Goal: Task Accomplishment & Management: Complete application form

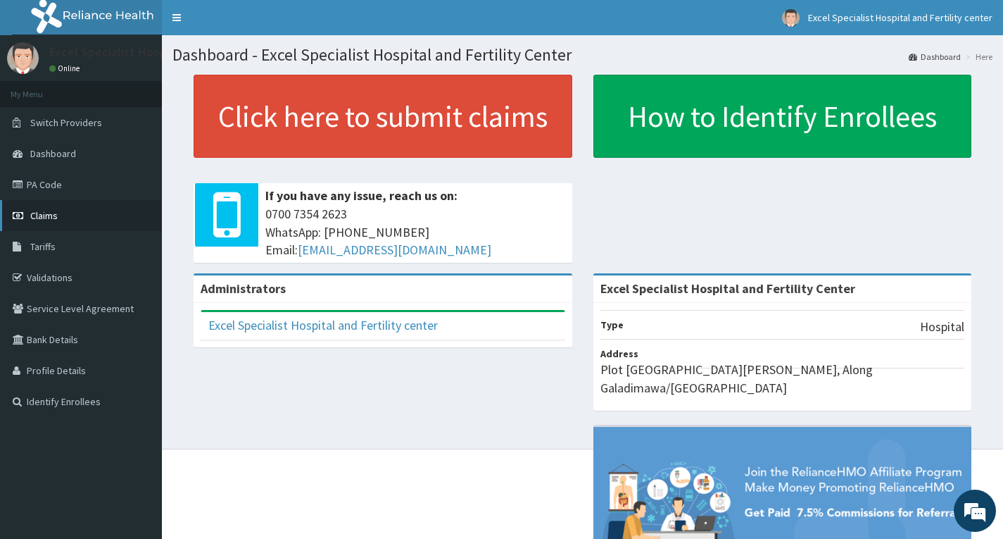
click at [50, 208] on link "Claims" at bounding box center [81, 215] width 162 height 31
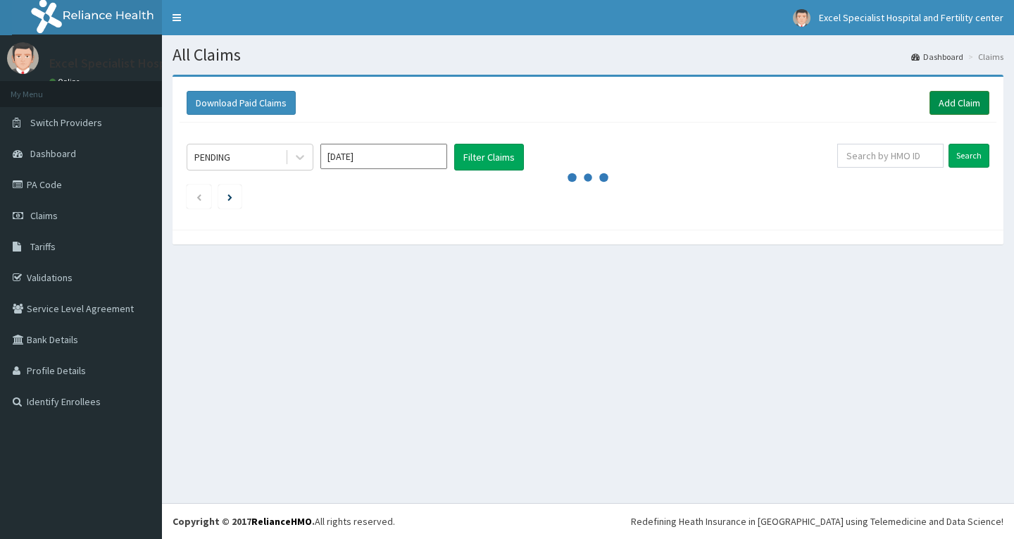
click at [955, 107] on link "Add Claim" at bounding box center [959, 103] width 60 height 24
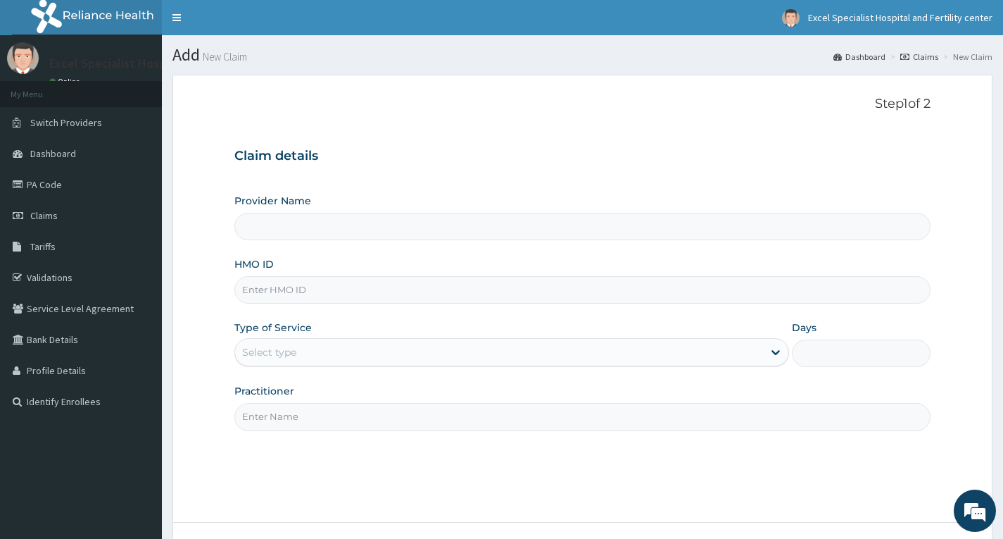
click at [390, 302] on input "HMO ID" at bounding box center [582, 289] width 696 height 27
type input "Excel Specialist Hospital and Fertility Center"
type input "LGL/10330/A"
click at [457, 347] on div "Select type" at bounding box center [499, 352] width 528 height 23
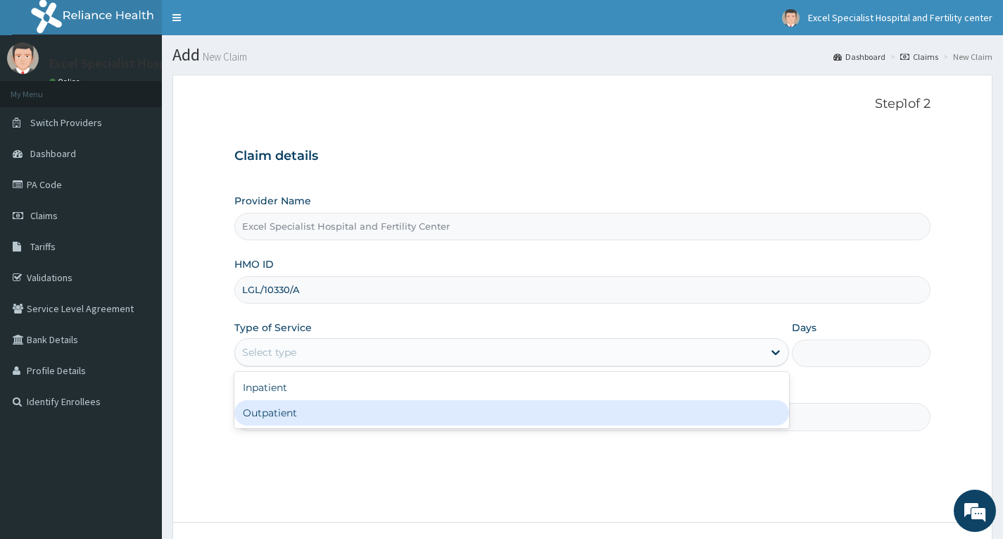
click at [323, 409] on div "Outpatient" at bounding box center [511, 412] width 555 height 25
type input "1"
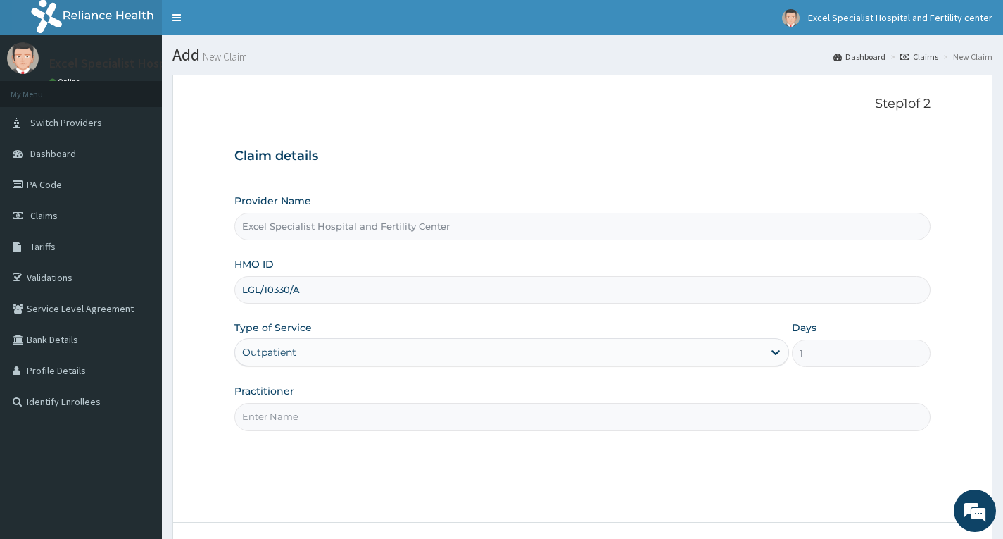
scroll to position [110, 0]
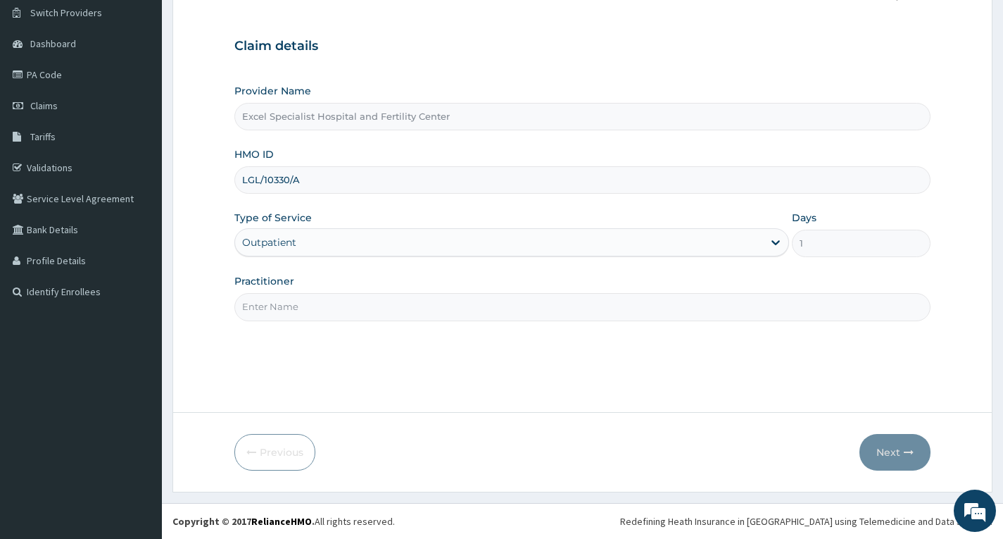
click at [406, 319] on input "Practitioner" at bounding box center [582, 306] width 696 height 27
click at [260, 306] on input "DR.AJAYI" at bounding box center [582, 306] width 696 height 27
type input "DR AJAYI"
click at [891, 453] on button "Next" at bounding box center [895, 452] width 71 height 37
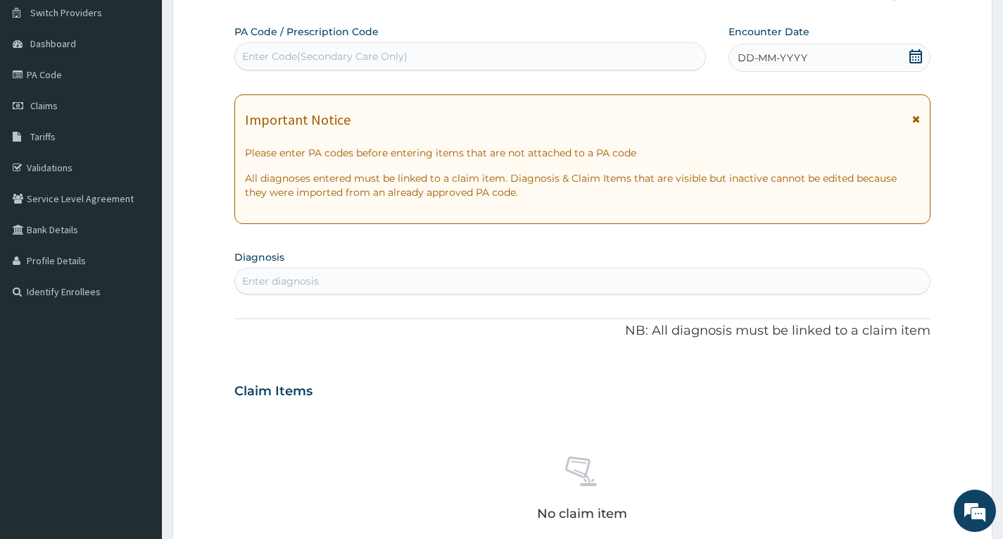
click at [746, 62] on span "DD-MM-YYYY" at bounding box center [773, 58] width 70 height 14
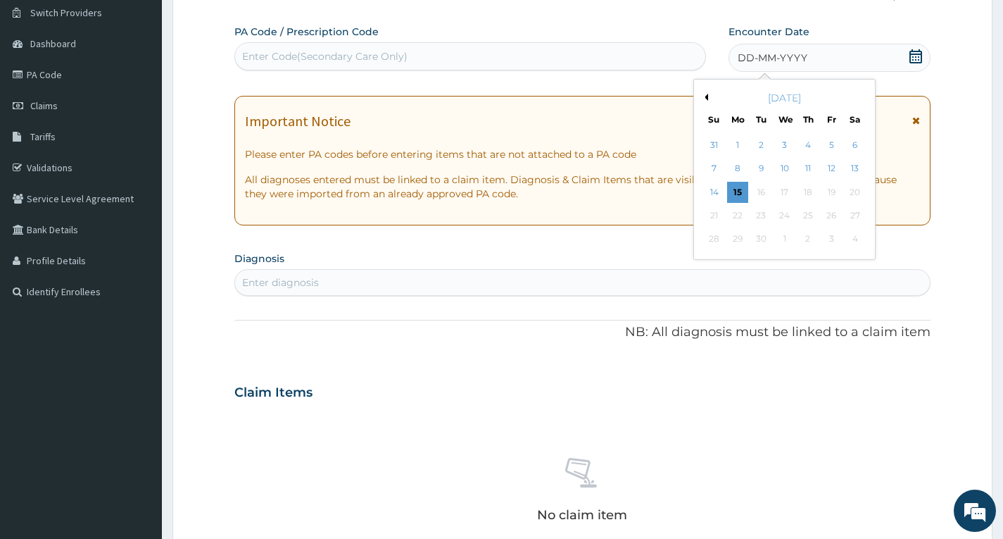
click at [705, 94] on button "Previous Month" at bounding box center [704, 97] width 7 height 7
click at [806, 234] on div "28" at bounding box center [808, 239] width 21 height 21
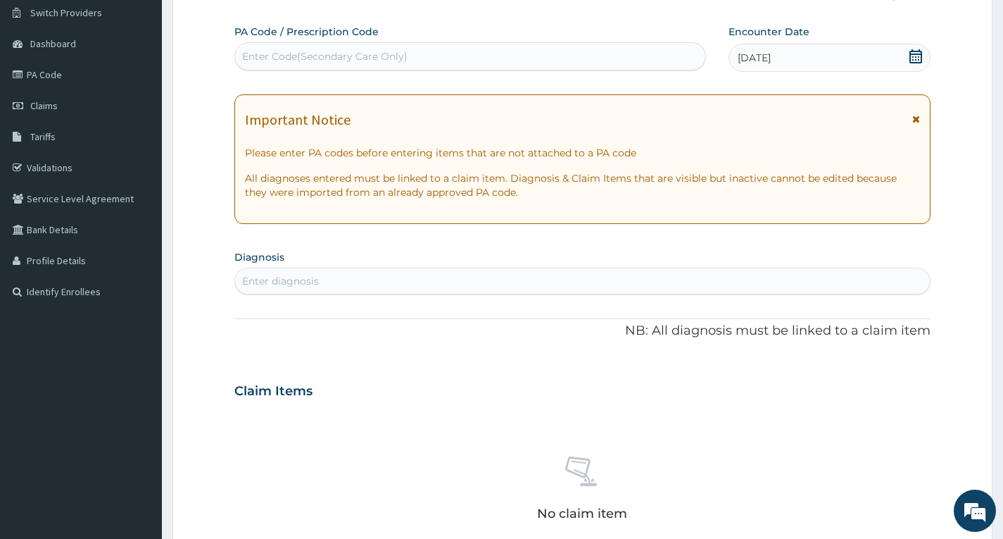
click at [407, 280] on div "Enter diagnosis" at bounding box center [582, 281] width 695 height 23
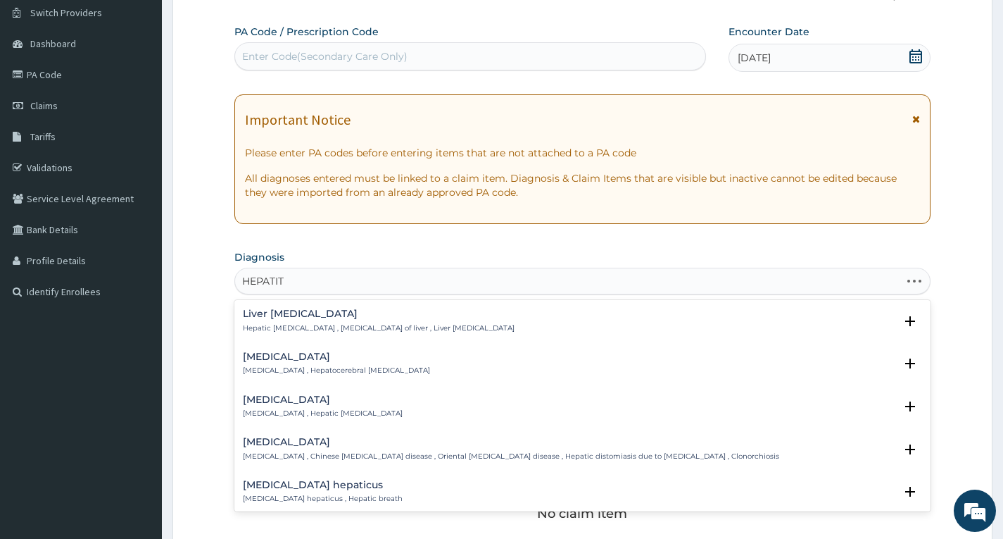
type input "HEPATITI"
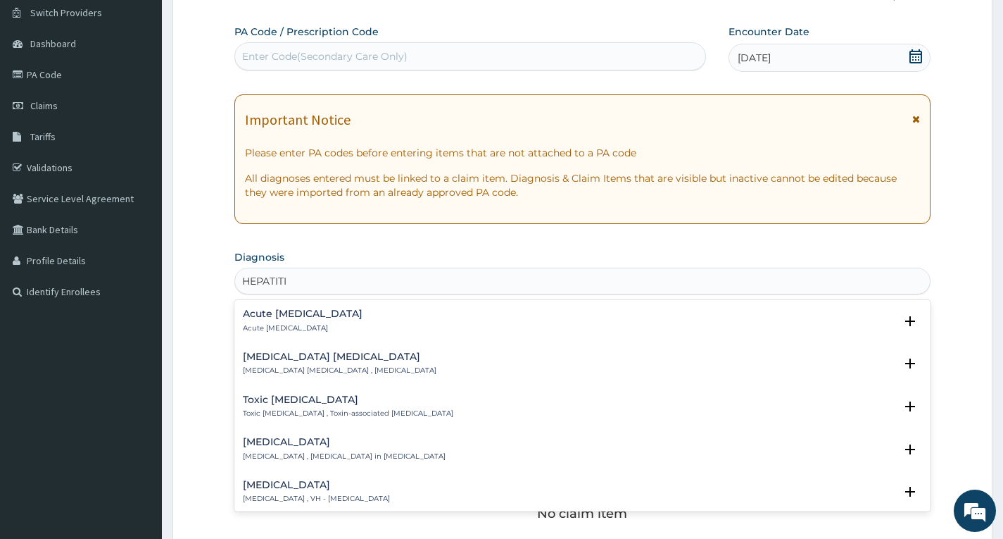
click at [272, 306] on div "Acute hepatitis Acute hepatitis Select Status Query Query covers suspected (?),…" at bounding box center [582, 324] width 696 height 43
click at [273, 315] on h4 "Acute hepatitis" at bounding box center [303, 313] width 120 height 11
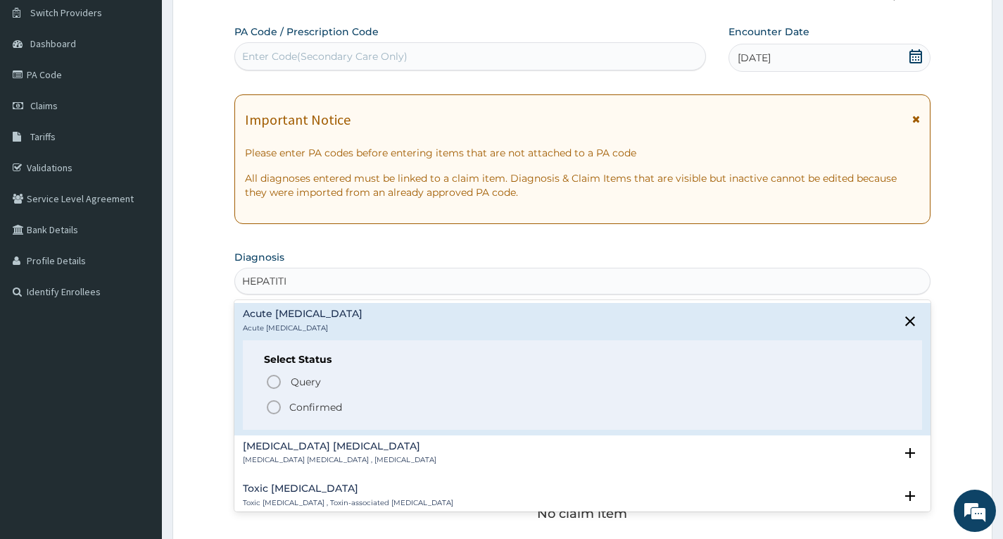
click at [313, 406] on p "Confirmed" at bounding box center [315, 407] width 53 height 14
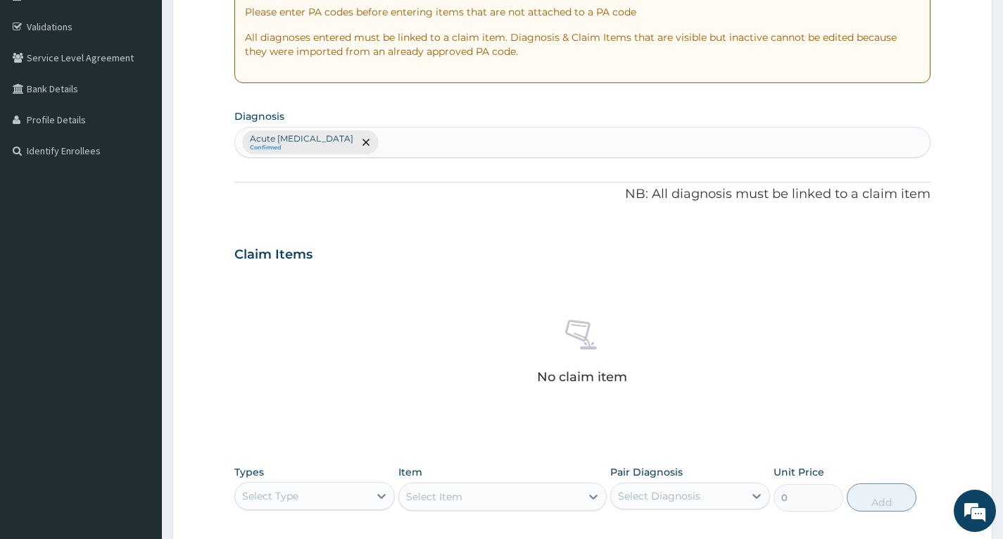
scroll to position [462, 0]
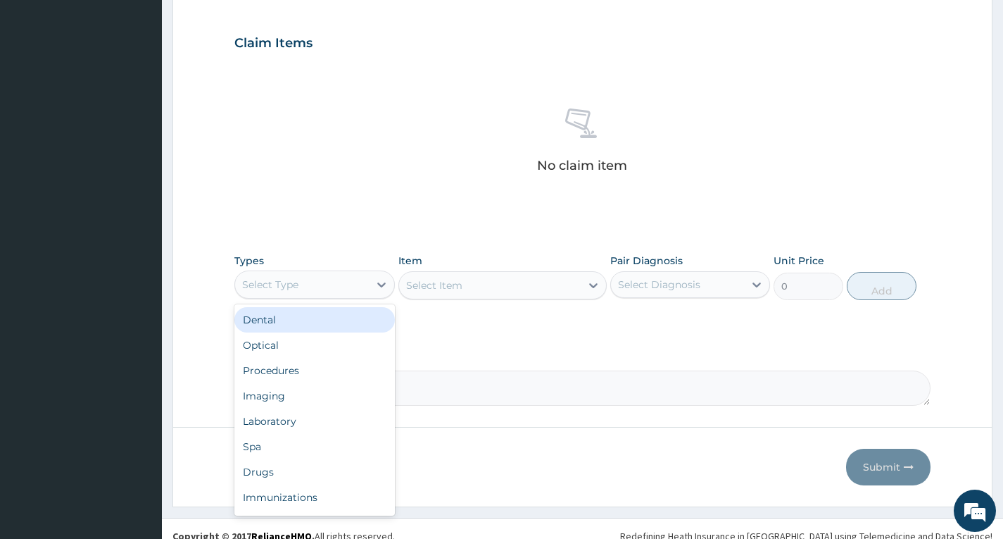
click at [340, 282] on div "Select Type" at bounding box center [301, 284] width 133 height 23
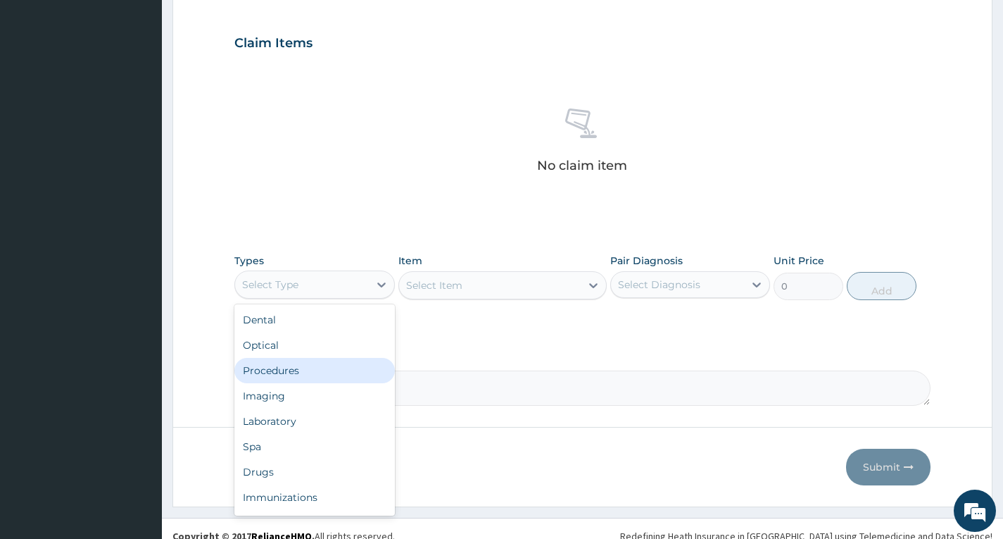
click at [280, 371] on div "Procedures" at bounding box center [314, 370] width 160 height 25
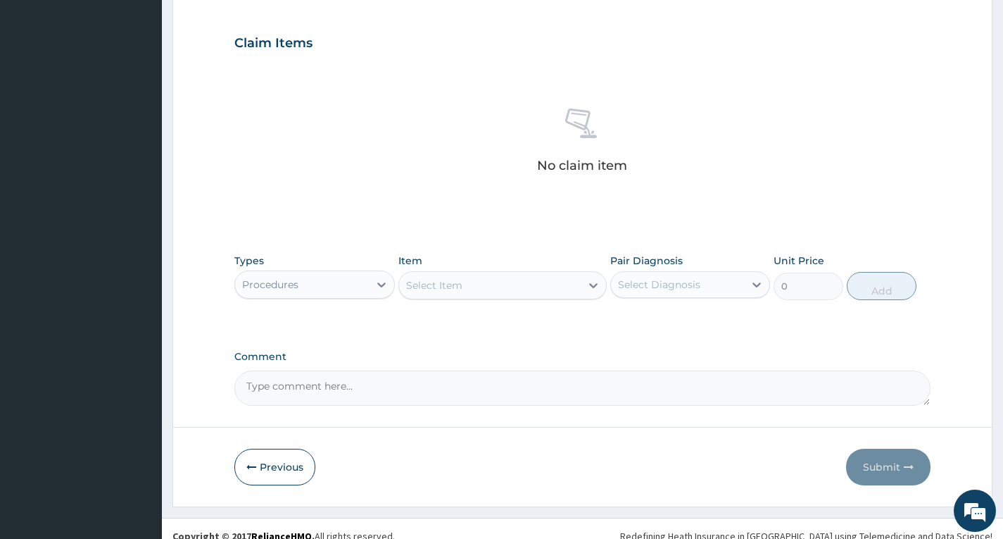
click at [551, 289] on div "Select Item" at bounding box center [490, 285] width 182 height 23
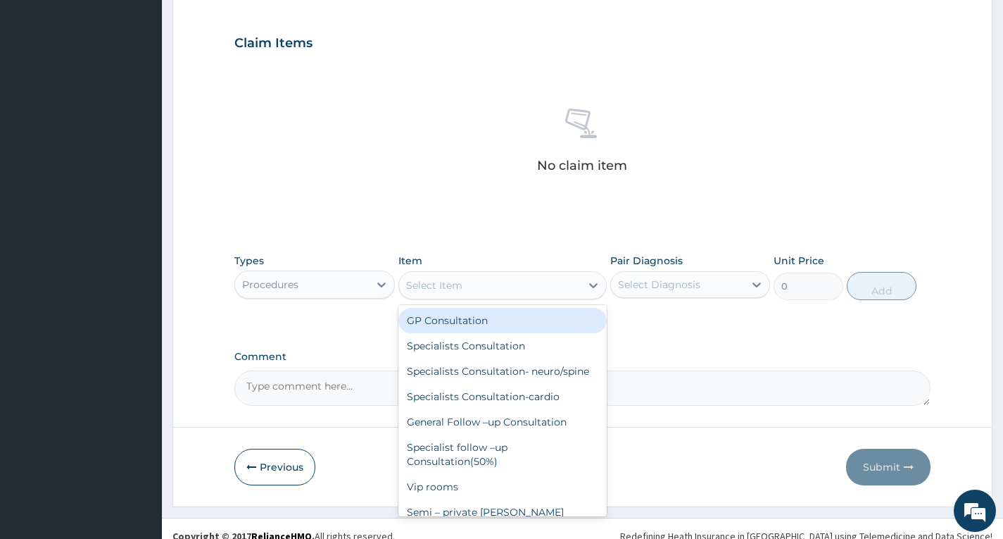
click at [534, 314] on div "GP Consultation" at bounding box center [502, 320] width 209 height 25
type input "2000"
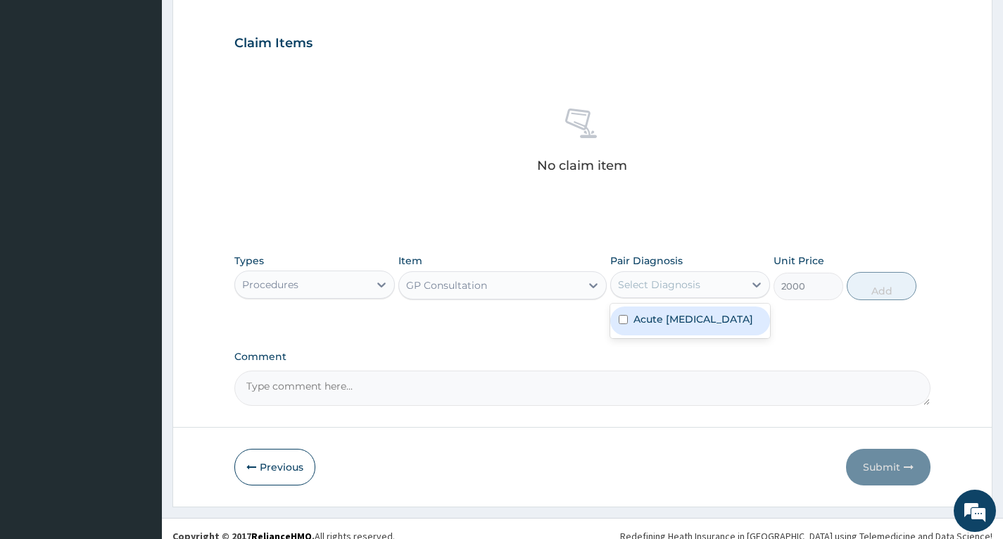
click at [717, 293] on div "Select Diagnosis" at bounding box center [677, 284] width 133 height 23
click at [676, 323] on label "Acute hepatitis" at bounding box center [694, 319] width 120 height 14
checkbox input "true"
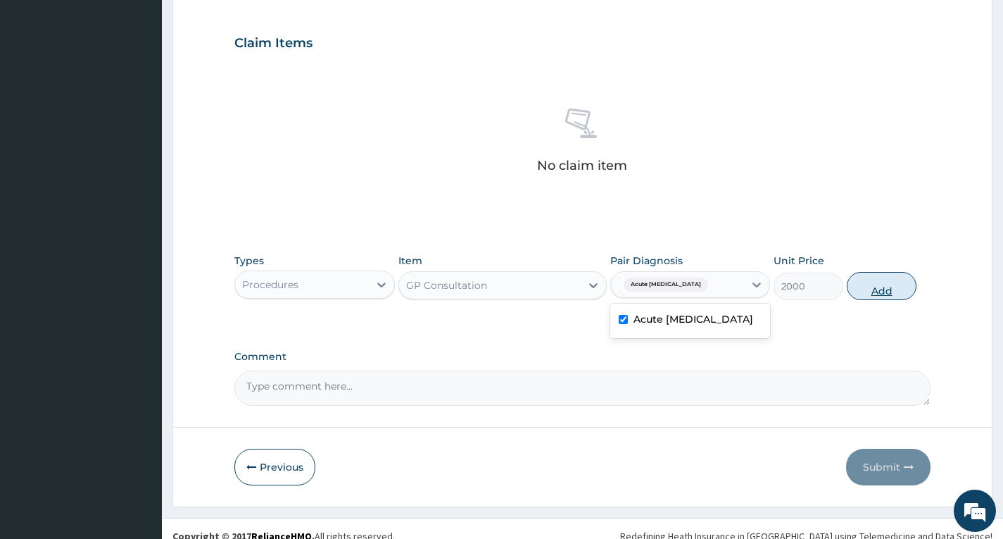
click at [876, 285] on button "Add" at bounding box center [882, 286] width 70 height 28
type input "0"
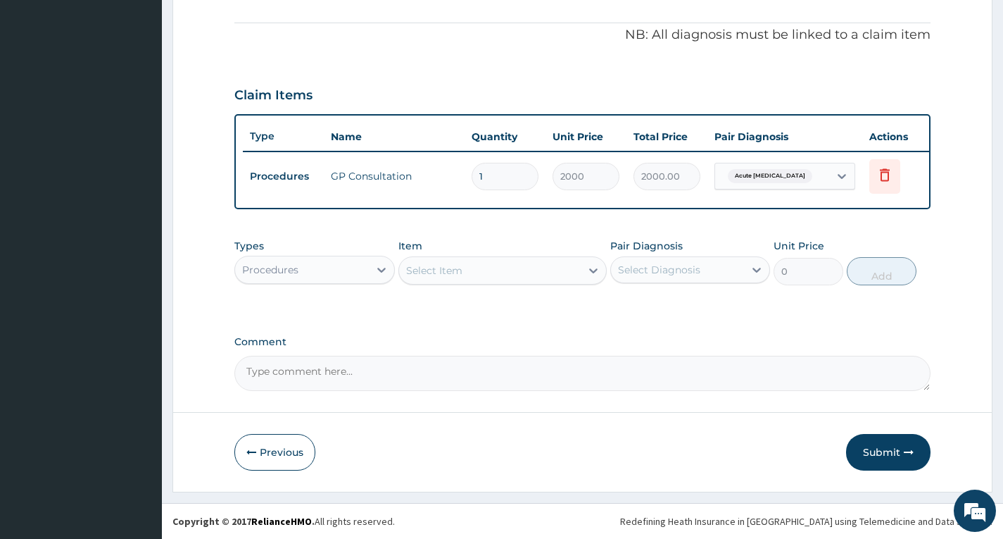
scroll to position [420, 0]
click at [892, 446] on button "Submit" at bounding box center [888, 452] width 84 height 37
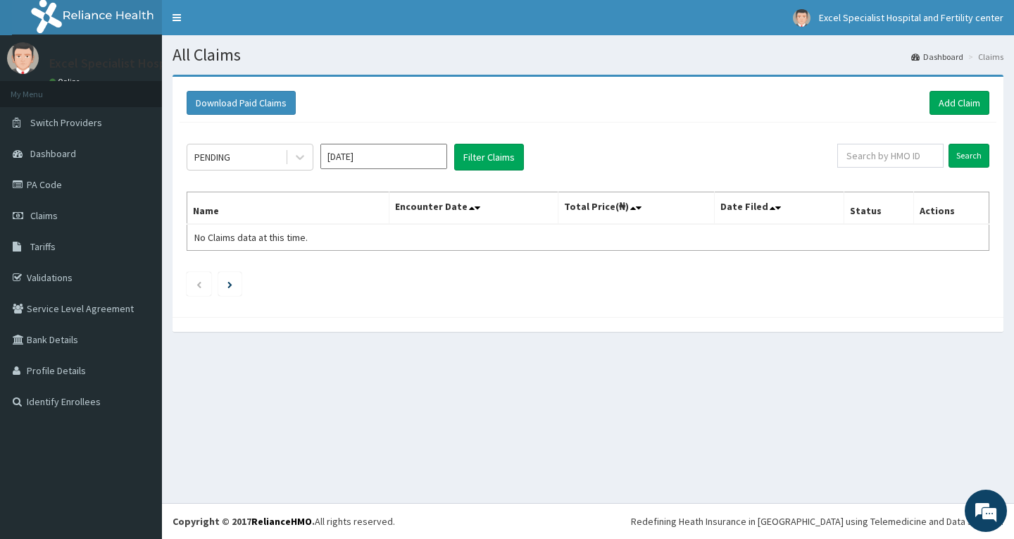
click at [420, 417] on div "All Claims Dashboard Claims Download Paid Claims Add Claim × Note you can only …" at bounding box center [588, 268] width 852 height 467
click at [977, 101] on link "Add Claim" at bounding box center [959, 103] width 60 height 24
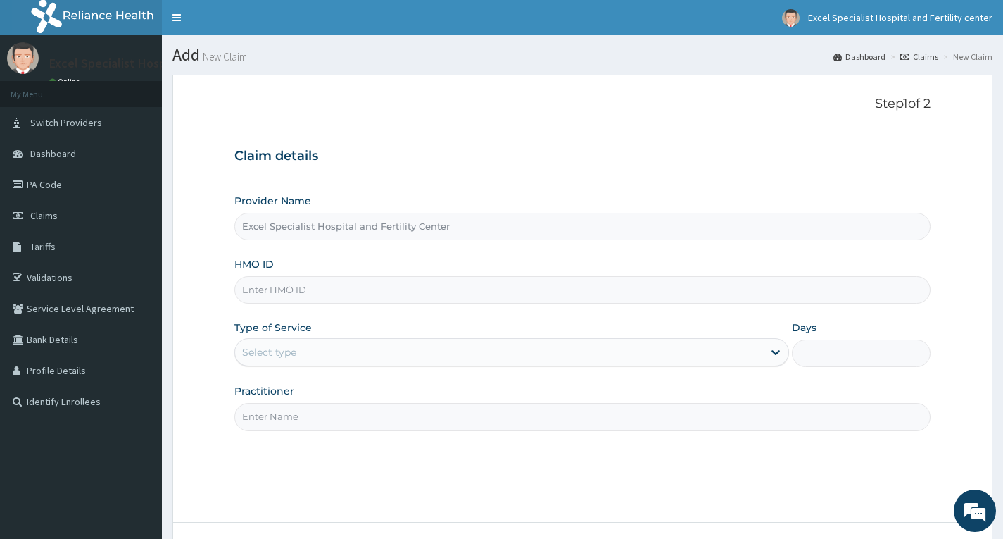
click at [328, 287] on input "HMO ID" at bounding box center [582, 289] width 696 height 27
type input "KAD/10001/A"
click at [389, 352] on div "Select type" at bounding box center [499, 352] width 528 height 23
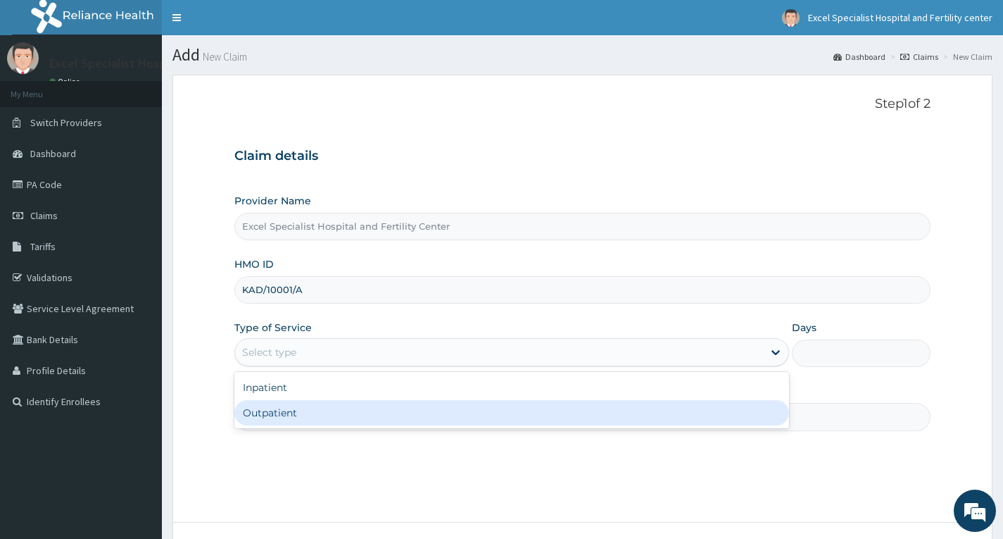
click at [333, 412] on div "Outpatient" at bounding box center [511, 412] width 555 height 25
type input "1"
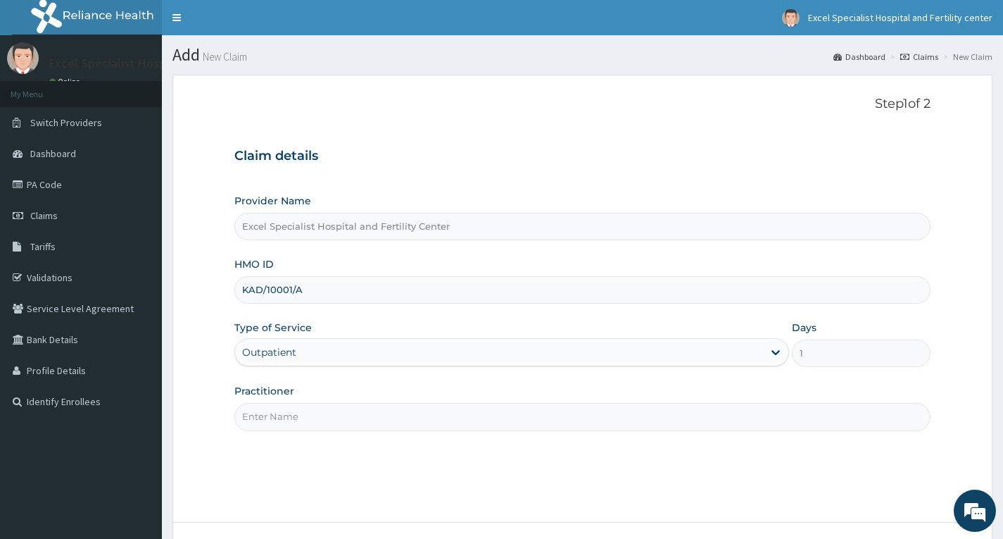
click at [382, 410] on input "Practitioner" at bounding box center [582, 416] width 696 height 27
type input "[PERSON_NAME]"
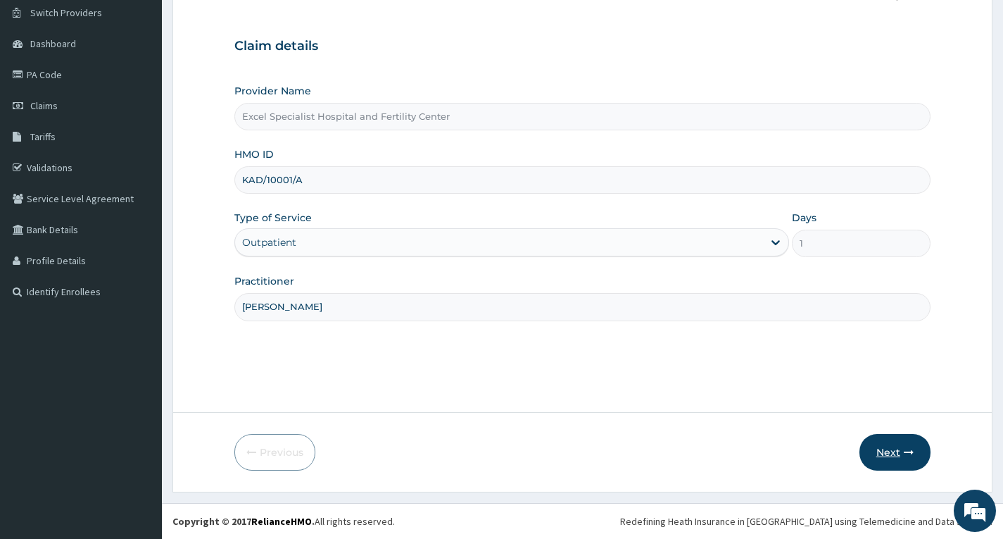
click at [881, 446] on button "Next" at bounding box center [895, 452] width 71 height 37
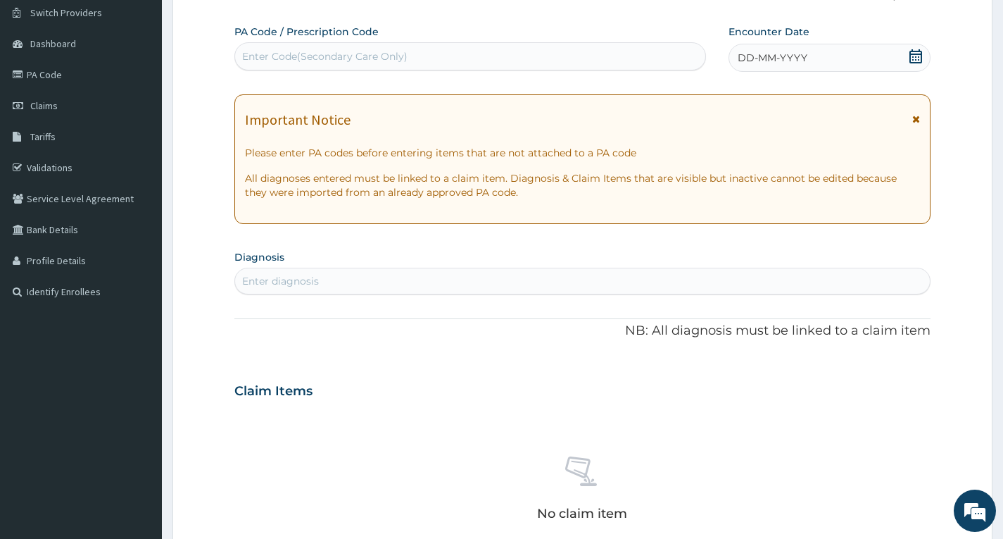
click at [913, 55] on icon at bounding box center [916, 56] width 14 height 14
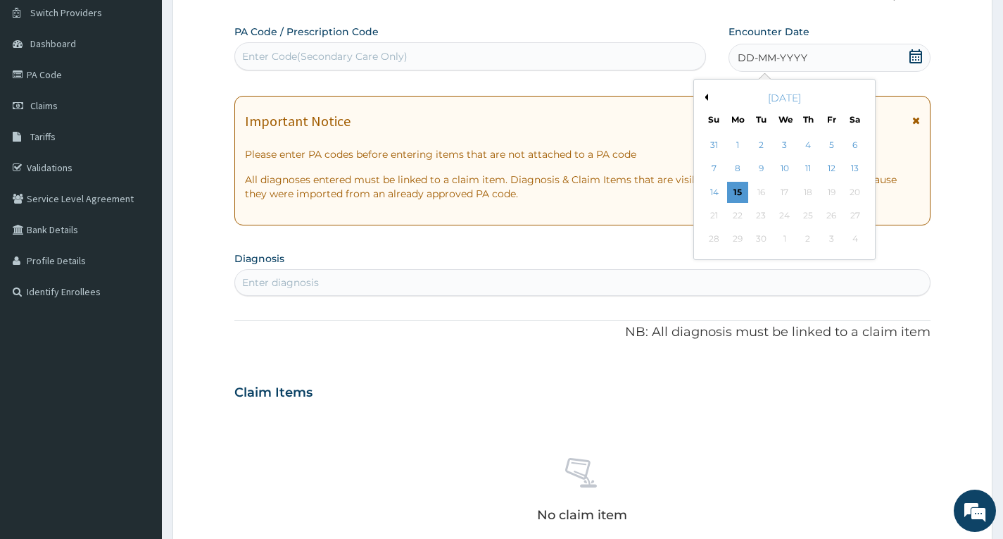
click at [706, 98] on button "Previous Month" at bounding box center [704, 97] width 7 height 7
click at [858, 214] on div "23" at bounding box center [854, 215] width 21 height 21
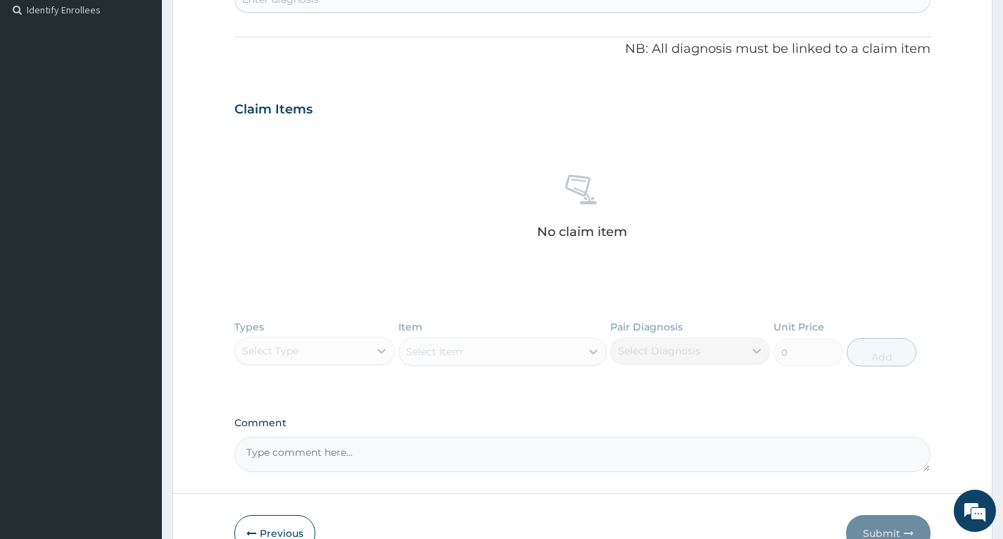
scroll to position [251, 0]
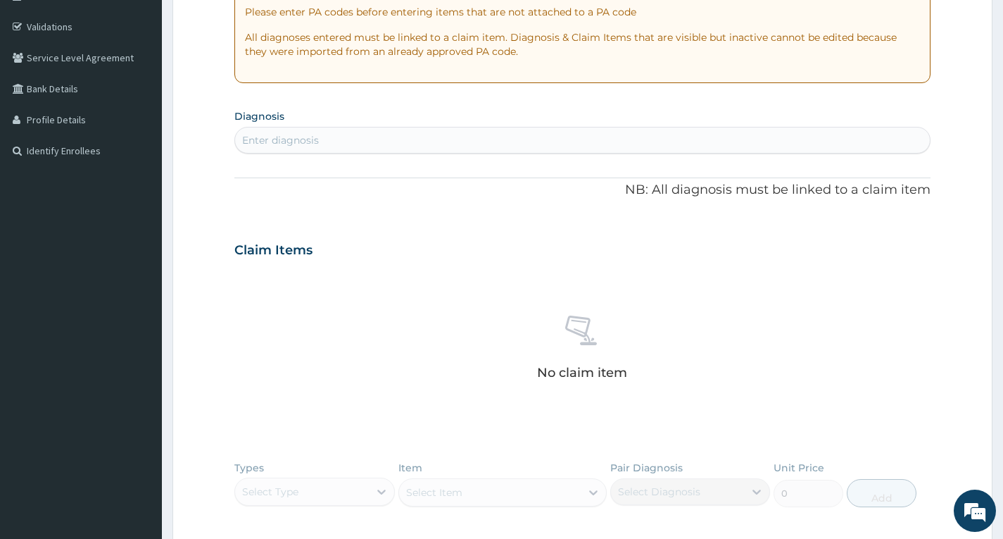
click at [498, 143] on div "Enter diagnosis" at bounding box center [582, 140] width 695 height 23
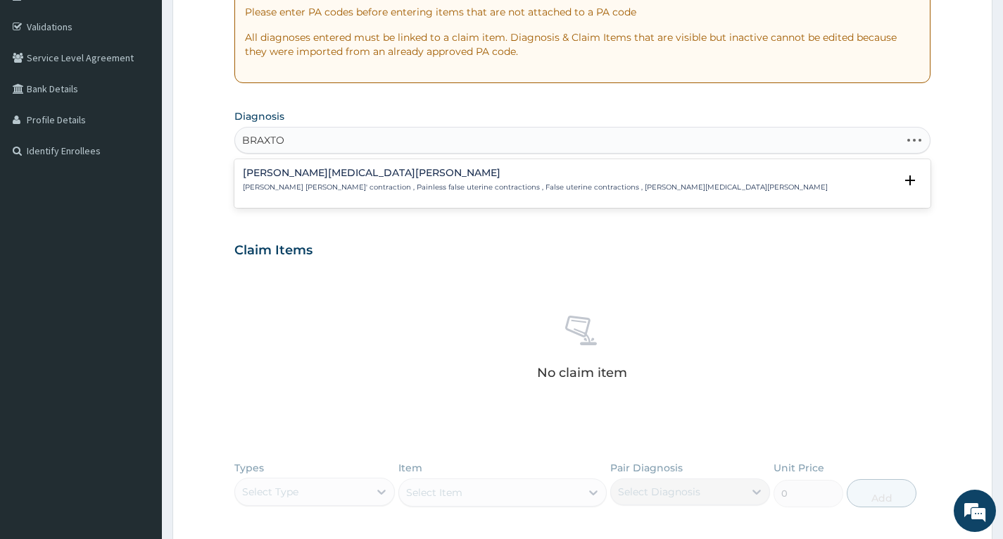
type input "BRAXTON"
click at [417, 193] on div "Braxton Hicks contractions Braxton Hicks' contraction , Painless false uterine …" at bounding box center [582, 184] width 679 height 32
click at [417, 188] on p "Braxton Hicks' contraction , Painless false uterine contractions , False uterin…" at bounding box center [535, 187] width 585 height 10
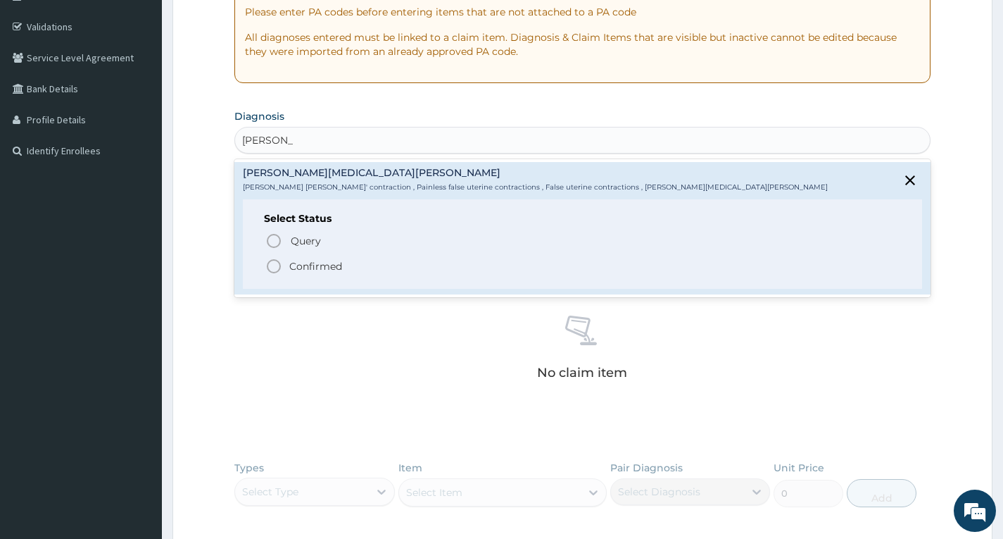
click at [312, 271] on p "Confirmed" at bounding box center [315, 266] width 53 height 14
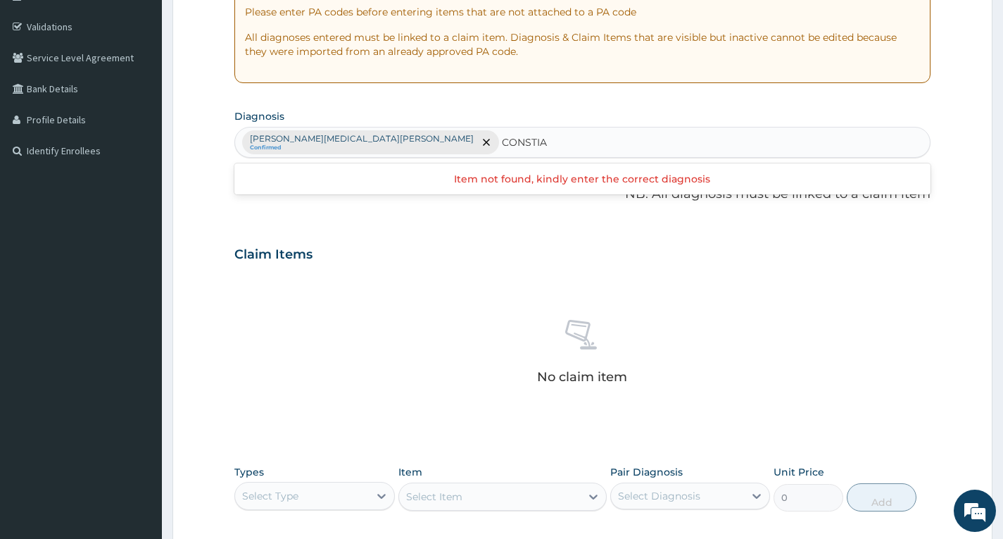
type input "CONSTI"
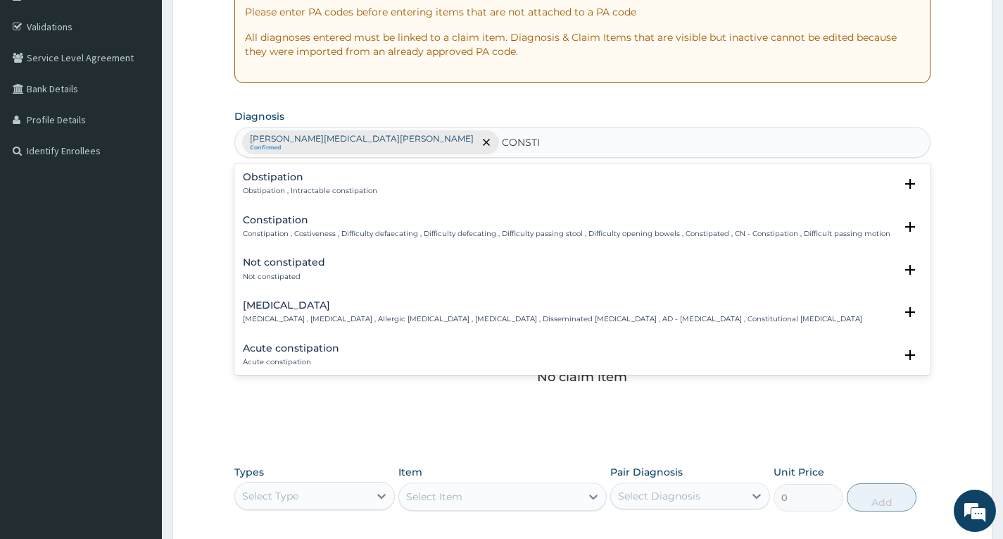
click at [275, 218] on h4 "Constipation" at bounding box center [567, 220] width 648 height 11
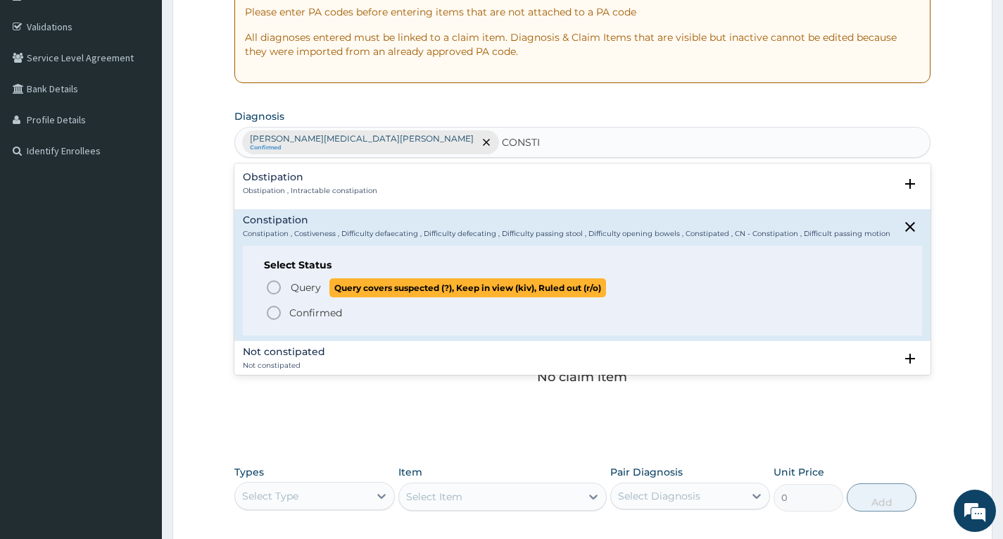
click at [294, 294] on span "Query" at bounding box center [306, 287] width 30 height 14
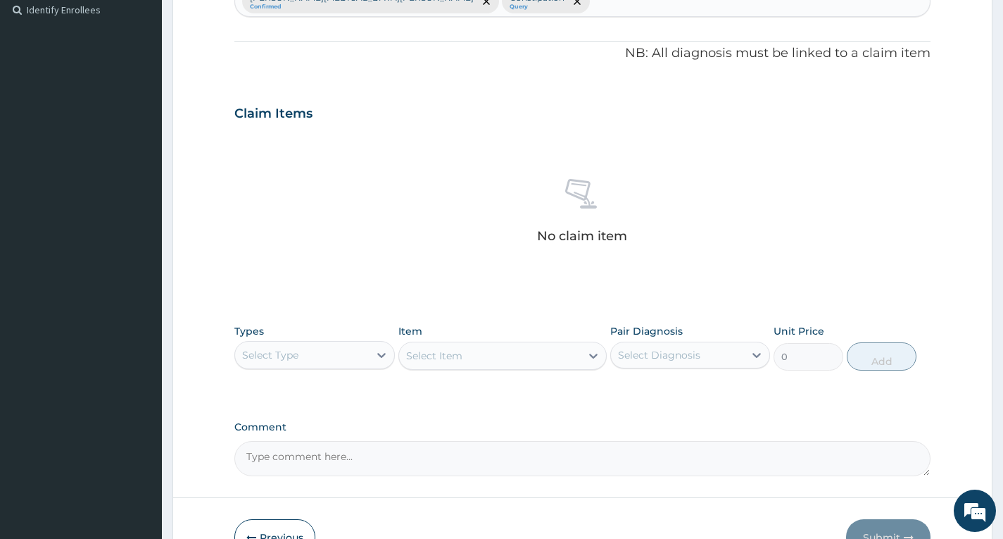
scroll to position [462, 0]
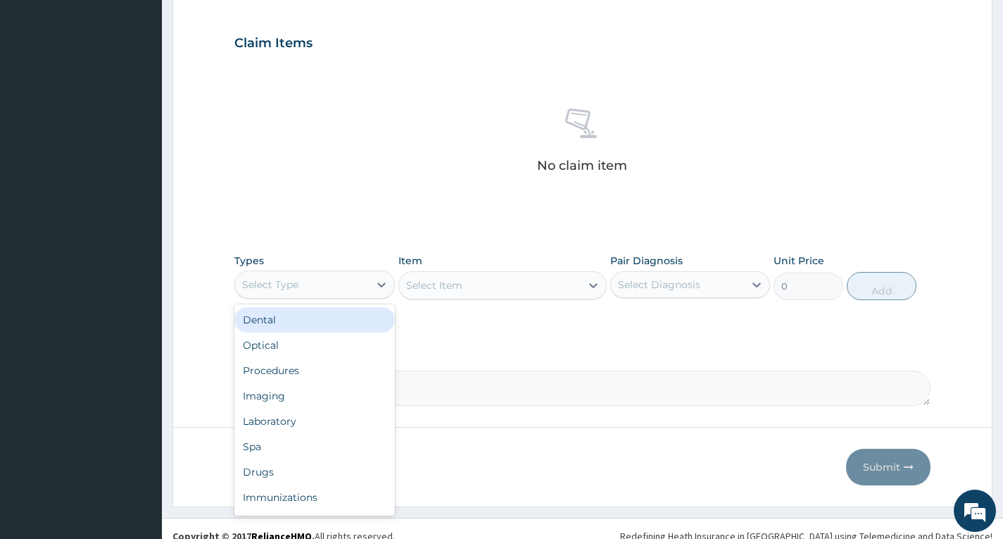
click at [299, 279] on div "Select Type" at bounding box center [301, 284] width 133 height 23
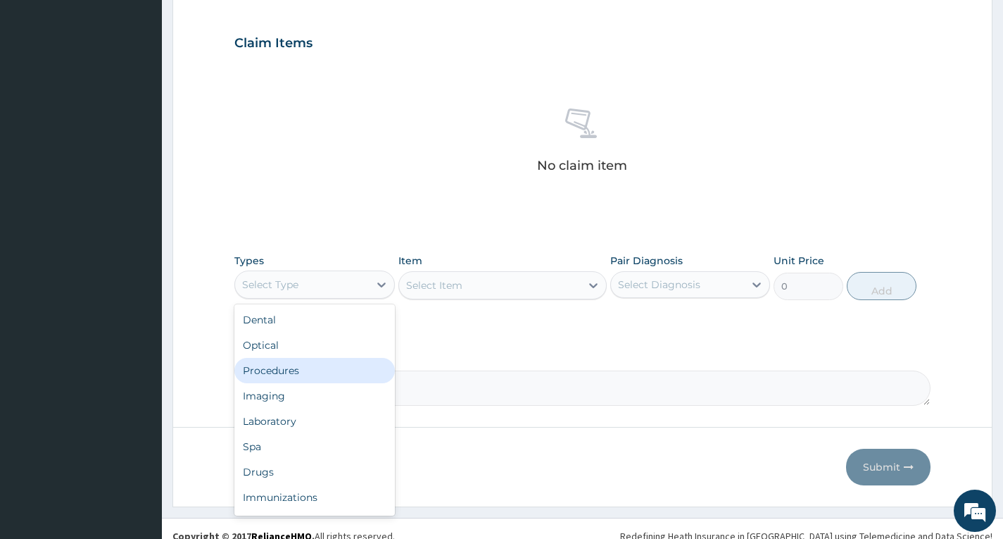
click at [299, 370] on div "Procedures" at bounding box center [314, 370] width 160 height 25
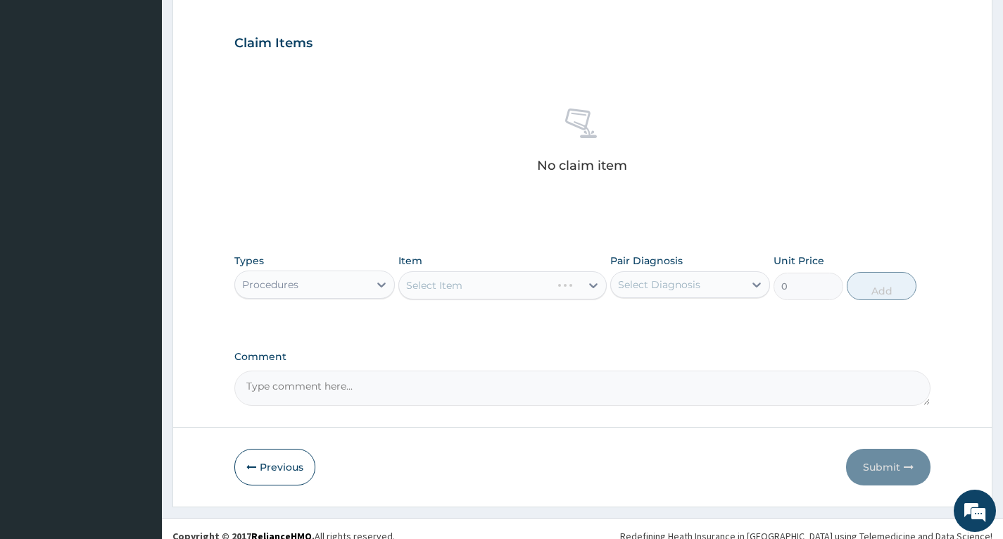
click at [534, 290] on div "Select Item" at bounding box center [502, 285] width 209 height 28
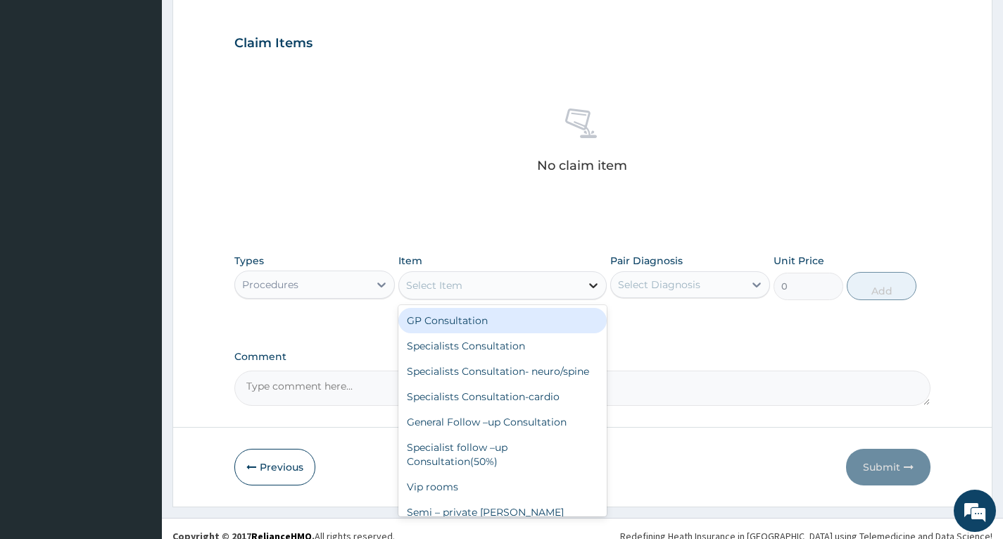
click at [584, 284] on div at bounding box center [593, 284] width 25 height 25
click at [554, 322] on div "GP Consultation" at bounding box center [502, 320] width 209 height 25
type input "2000"
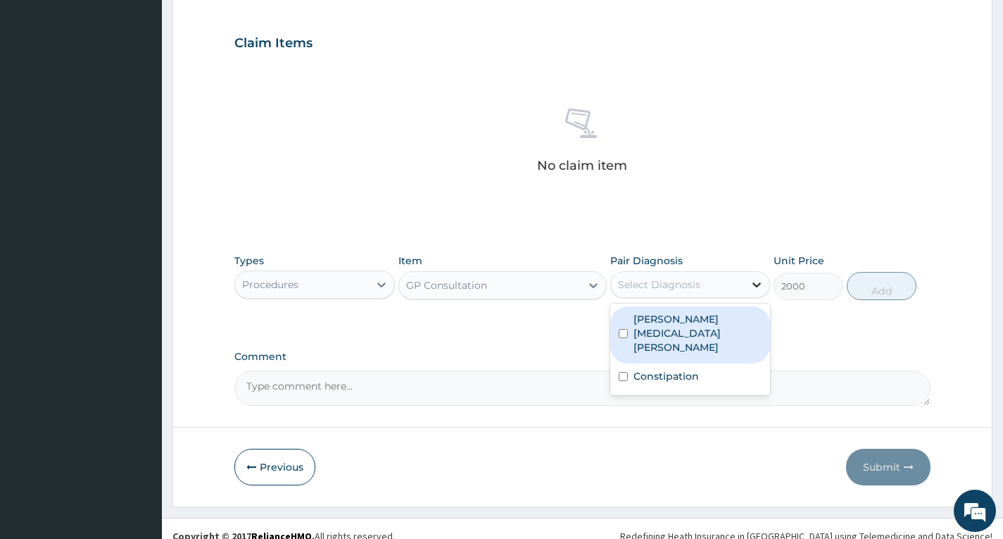
click at [750, 288] on icon at bounding box center [757, 284] width 14 height 14
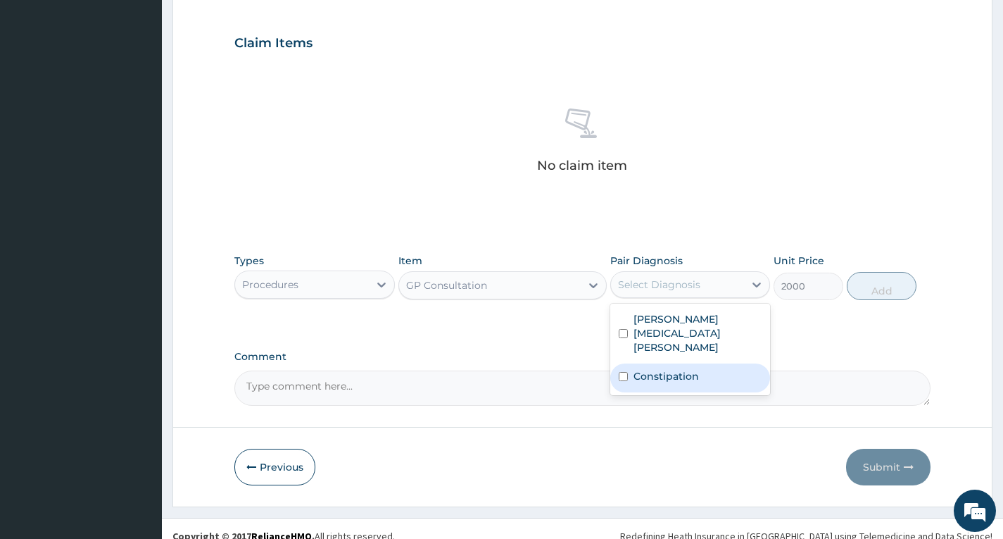
click at [695, 369] on label "Constipation" at bounding box center [666, 376] width 65 height 14
checkbox input "true"
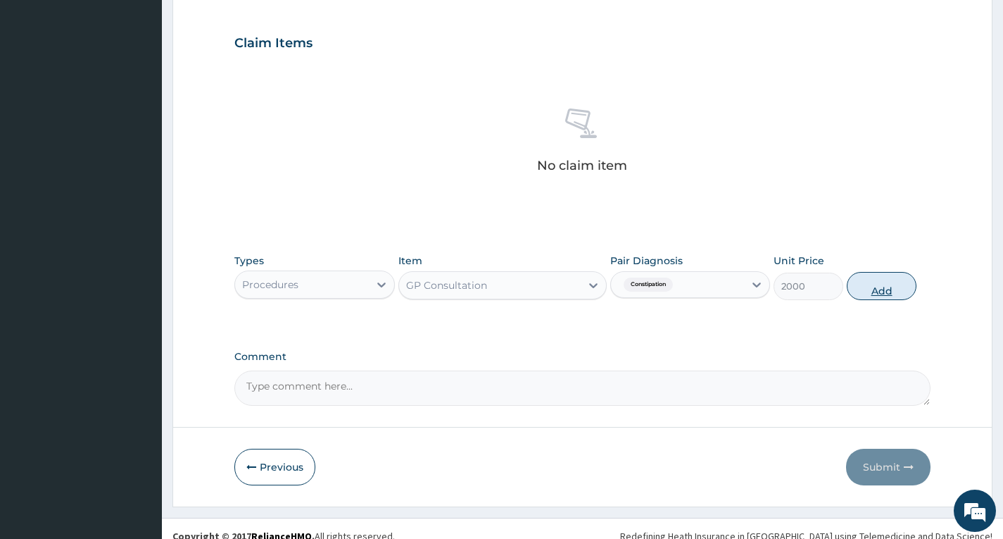
click at [874, 289] on button "Add" at bounding box center [882, 286] width 70 height 28
type input "0"
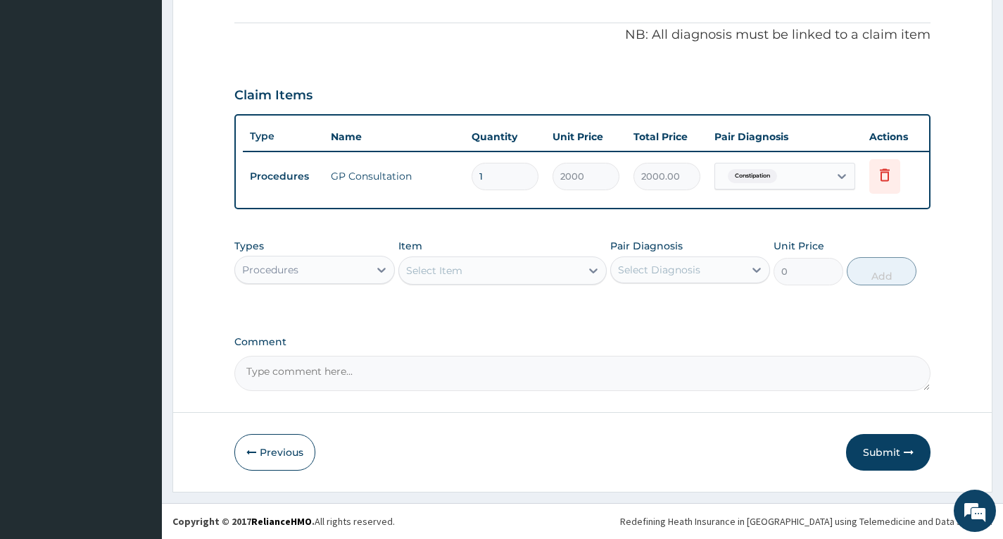
scroll to position [420, 0]
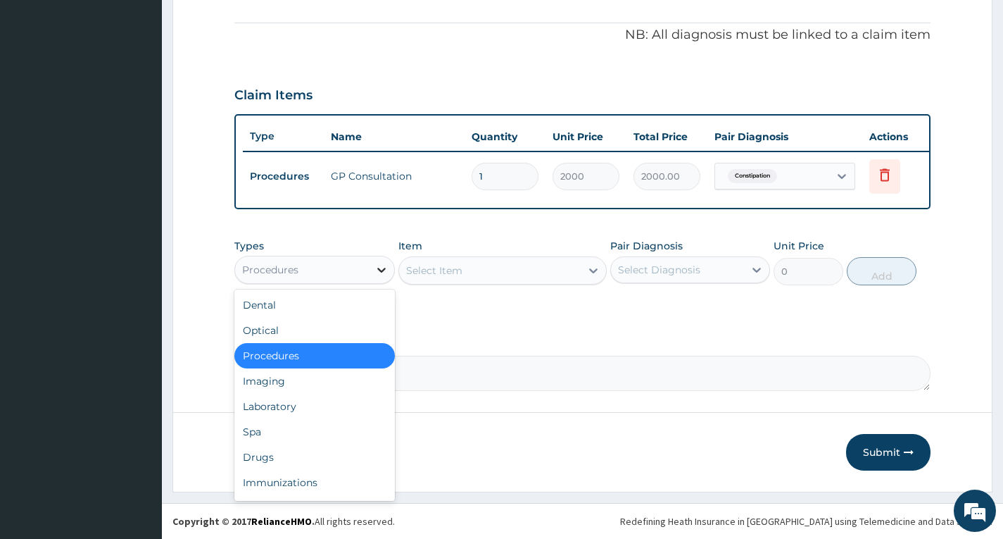
click at [376, 269] on icon at bounding box center [382, 270] width 14 height 14
click at [306, 382] on div "Imaging" at bounding box center [314, 380] width 160 height 25
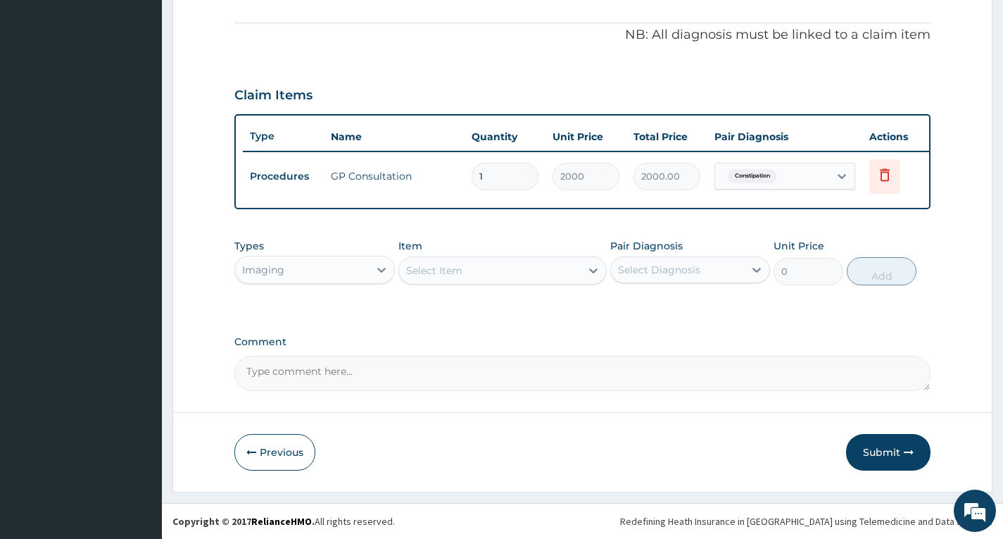
click at [484, 273] on div "Select Item" at bounding box center [490, 270] width 182 height 23
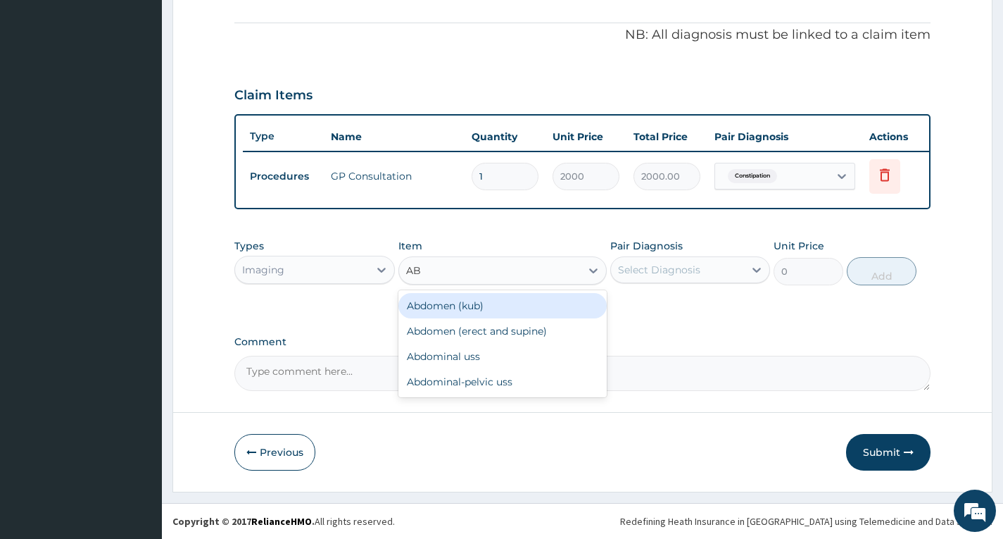
type input "ABD"
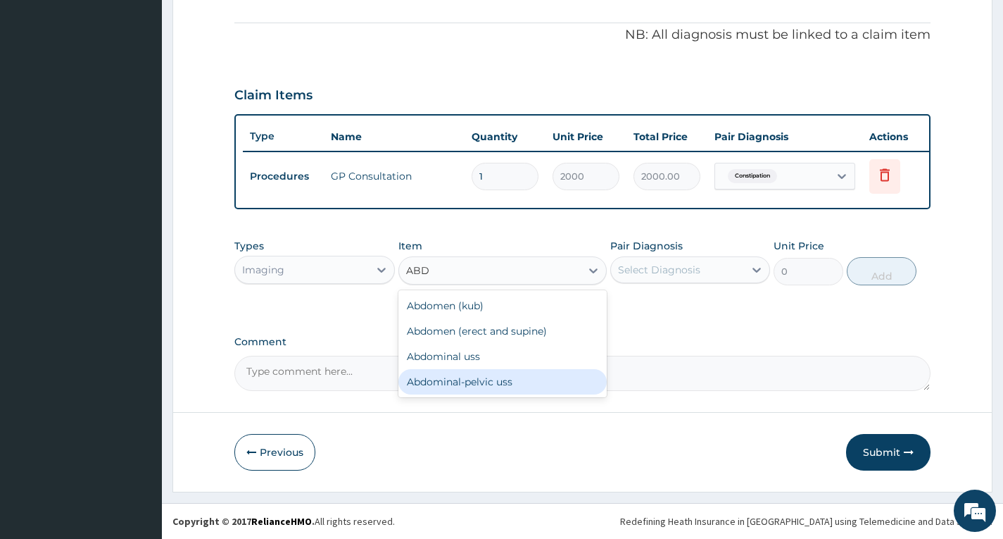
click at [465, 384] on div "Abdominal-pelvic uss" at bounding box center [502, 381] width 209 height 25
type input "3000"
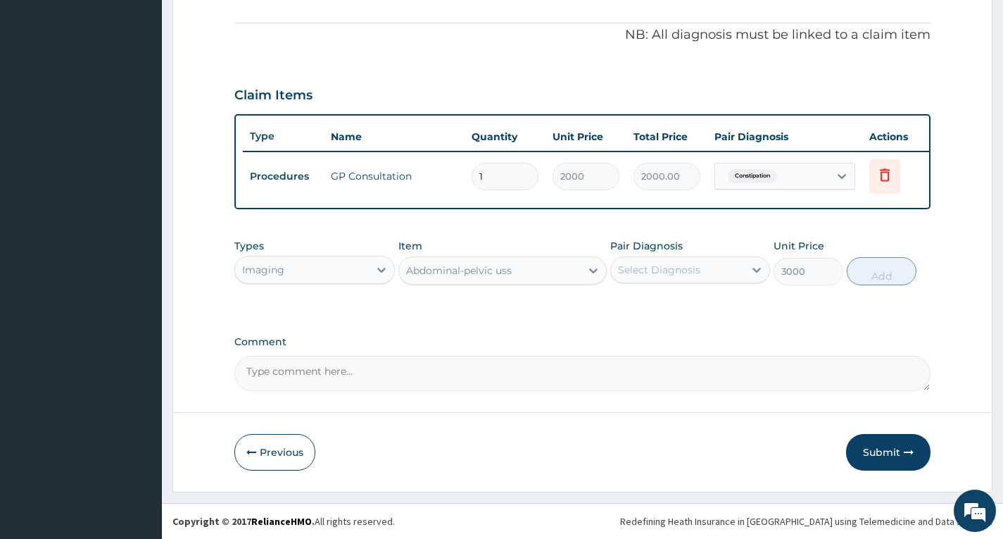
click at [713, 273] on div "Select Diagnosis" at bounding box center [677, 269] width 133 height 23
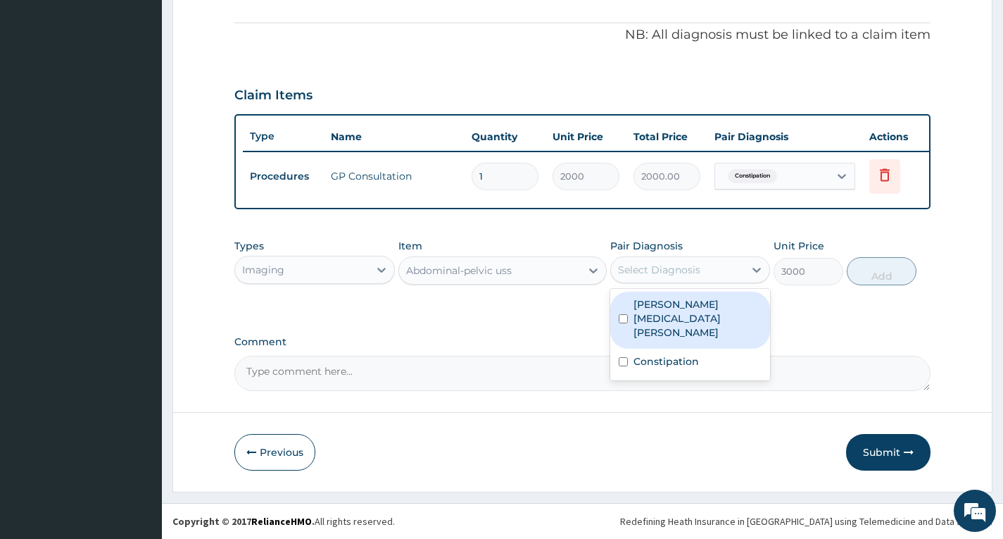
click at [697, 310] on label "Braxton Hicks contractions" at bounding box center [698, 318] width 128 height 42
checkbox input "true"
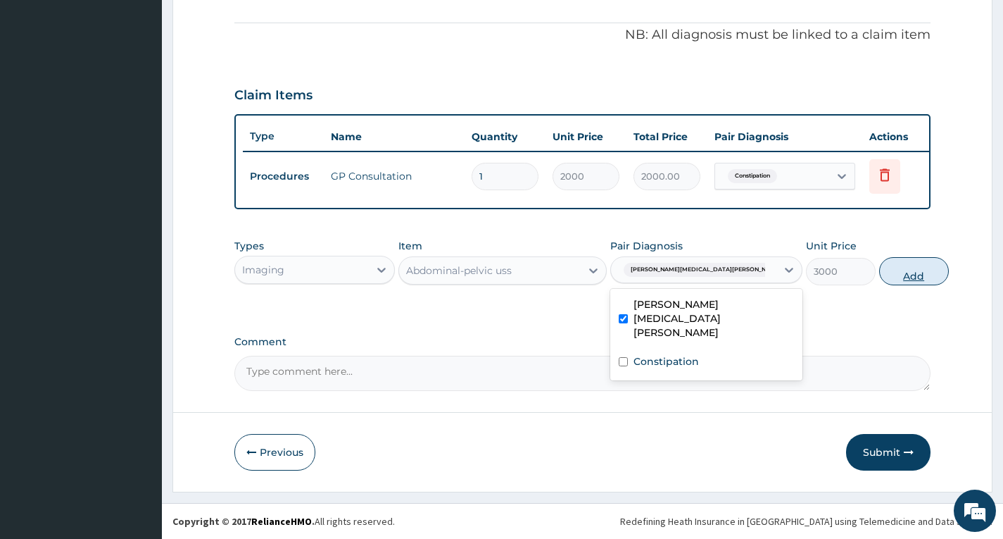
click at [879, 273] on button "Add" at bounding box center [914, 271] width 70 height 28
type input "0"
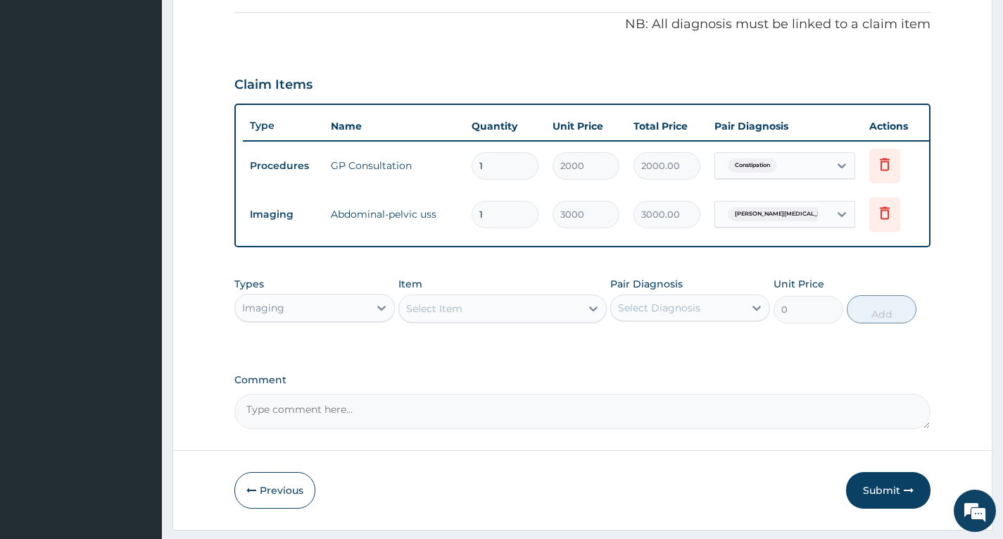
scroll to position [469, 0]
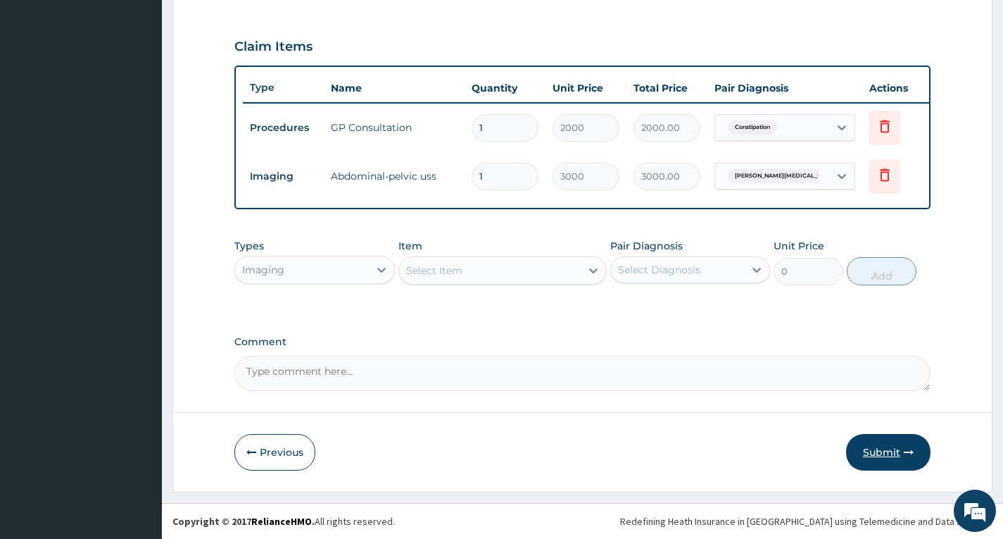
click at [891, 448] on button "Submit" at bounding box center [888, 452] width 84 height 37
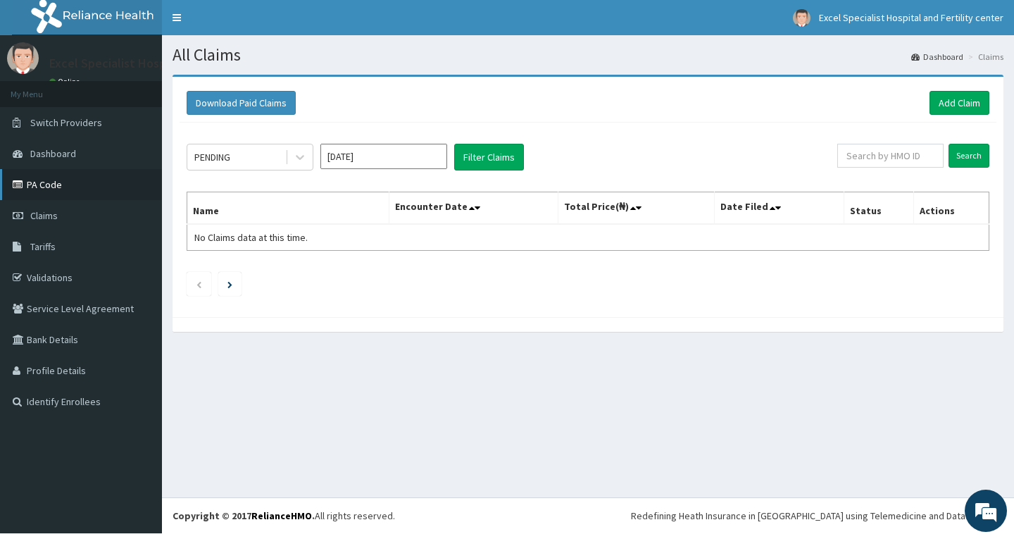
click at [175, 13] on link "Toggle navigation" at bounding box center [177, 17] width 30 height 35
click at [59, 187] on link "PA Code" at bounding box center [81, 184] width 162 height 31
